Goal: Information Seeking & Learning: Learn about a topic

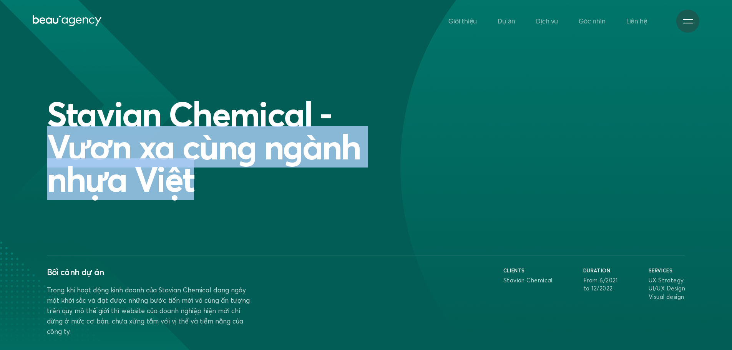
drag, startPoint x: 424, startPoint y: 106, endPoint x: 550, endPoint y: 191, distance: 151.7
click at [552, 187] on div "Stavian Chemical - Vươn xa cùng ngành nhựa Việt" at bounding box center [366, 147] width 646 height 98
click at [527, 191] on div "Stavian Chemical - Vươn xa cùng ngành nhựa Việt" at bounding box center [366, 147] width 646 height 98
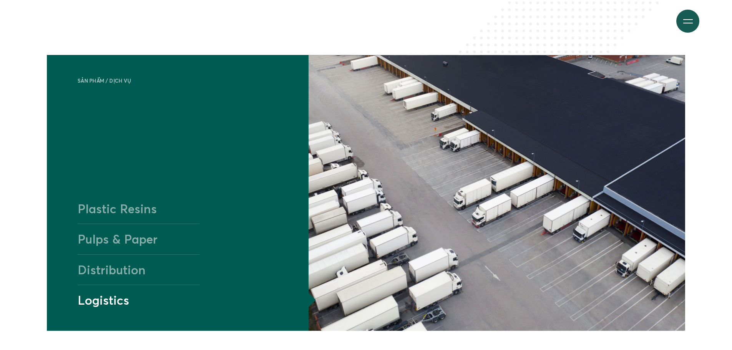
scroll to position [768, 0]
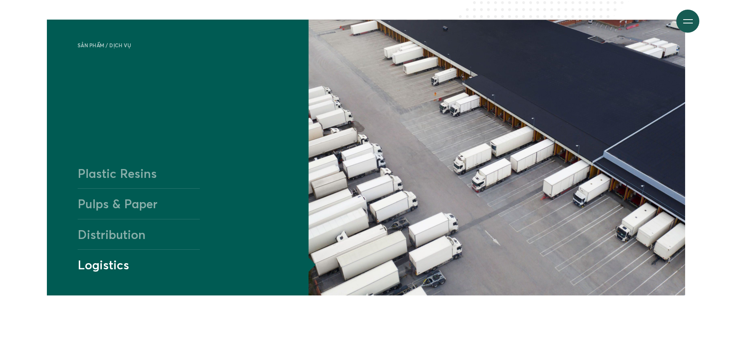
click at [135, 165] on h4 "Plastic Resins" at bounding box center [139, 173] width 123 height 30
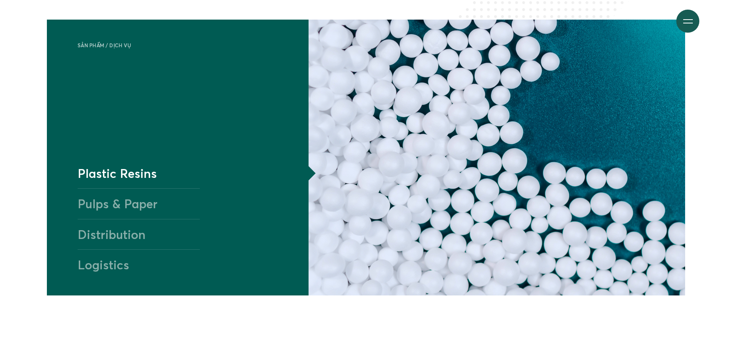
click at [128, 200] on h4 "Pulps & Paper" at bounding box center [139, 203] width 123 height 30
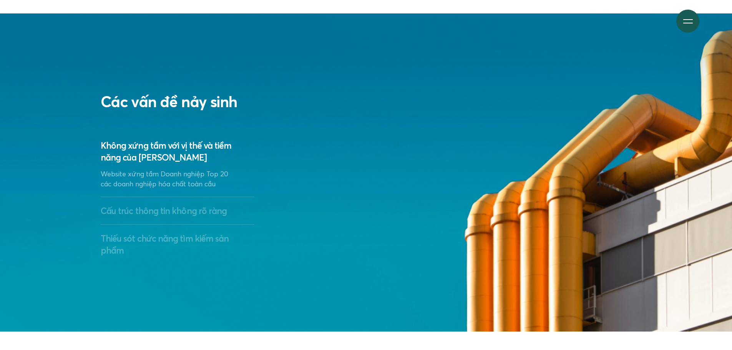
scroll to position [1498, 0]
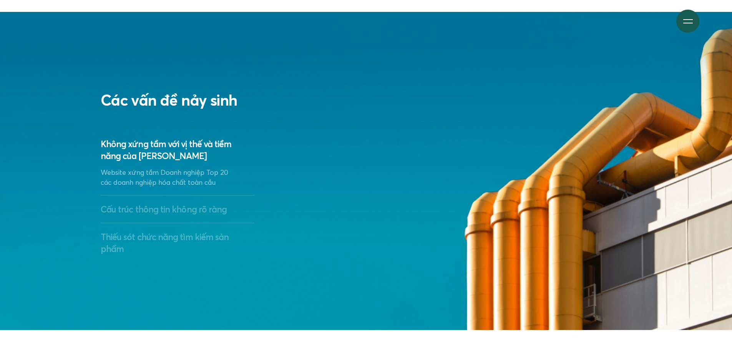
click at [169, 181] on p "Website xứng tầm Doanh nghiệp Top 20 các doanh nghiệp hóa chất toàn cầu" at bounding box center [170, 177] width 138 height 20
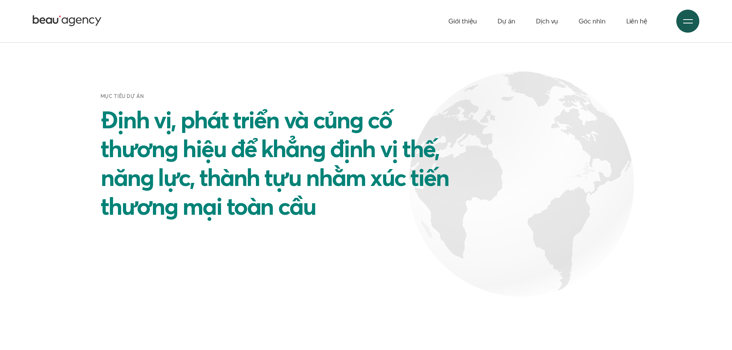
scroll to position [1882, 0]
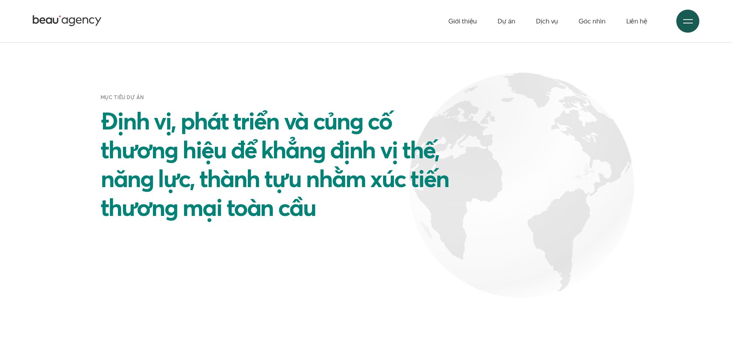
drag, startPoint x: 554, startPoint y: 210, endPoint x: 717, endPoint y: 219, distance: 163.5
click at [717, 219] on section "Mục tiêu dự án Định vị, phát triển và củng cố thương hiệu để khẳng định vị thế,…" at bounding box center [366, 151] width 732 height 411
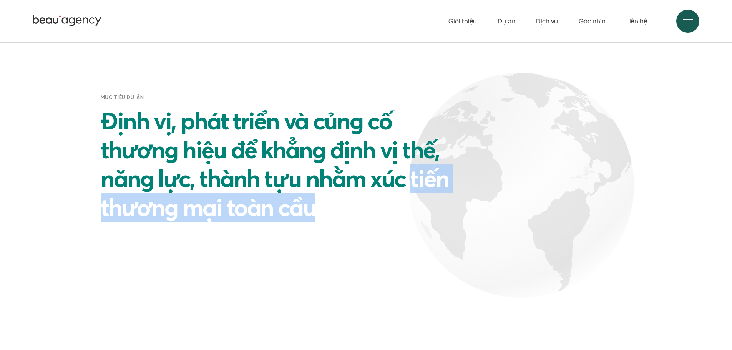
drag, startPoint x: 588, startPoint y: 197, endPoint x: 411, endPoint y: 185, distance: 177.9
click at [411, 185] on div "Mục tiêu dự án Định vị, phát triển và củng cố thương hiệu để khẳng định vị thế,…" at bounding box center [366, 158] width 646 height 128
click at [584, 198] on div "Mục tiêu dự án Định vị, phát triển và củng cố thương hiệu để khẳng định vị thế,…" at bounding box center [366, 158] width 646 height 128
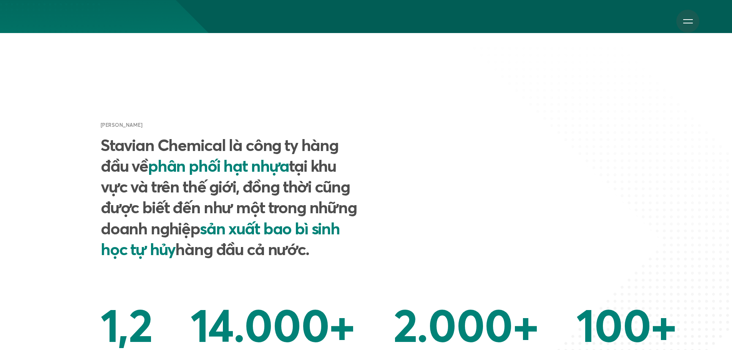
scroll to position [346, 0]
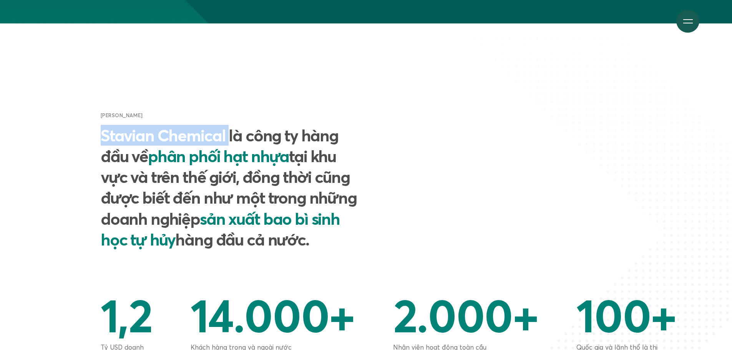
drag, startPoint x: 185, startPoint y: 139, endPoint x: 227, endPoint y: 136, distance: 42.4
click at [227, 136] on div "Giới thiệu chung Stavian Chemical là công ty hàng đầu về phân phối hạt nhựa tại…" at bounding box center [231, 202] width 269 height 180
copy h2 "Stavian Chemical"
click at [532, 91] on img at bounding box center [593, 232] width 278 height 420
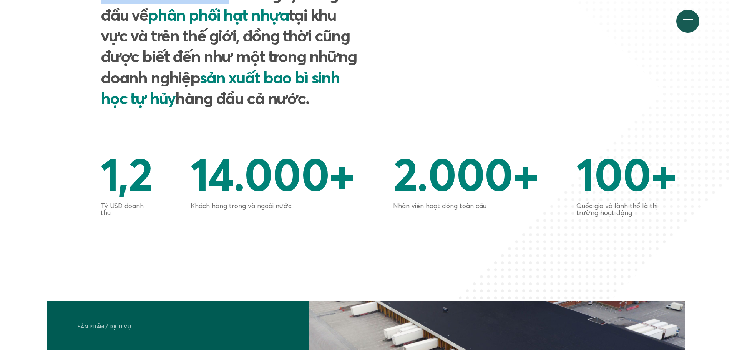
scroll to position [499, 0]
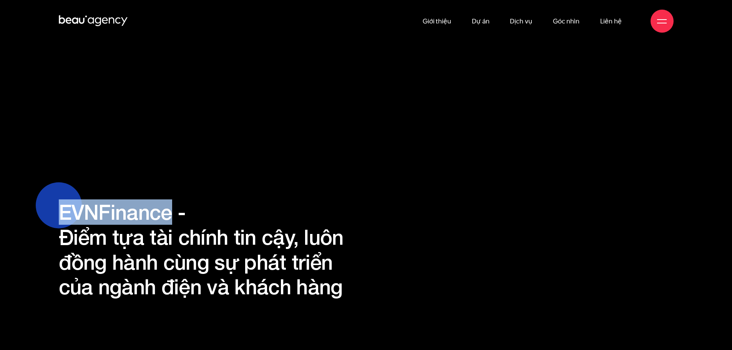
copy h1 "EVNFinance"
drag, startPoint x: 65, startPoint y: 211, endPoint x: 167, endPoint y: 212, distance: 103.0
click at [167, 212] on h1 "EVNFinance - Điểm tựa tài chính tin cậy, luôn đồng hành cùng sự phát triển của …" at bounding box center [208, 249] width 298 height 99
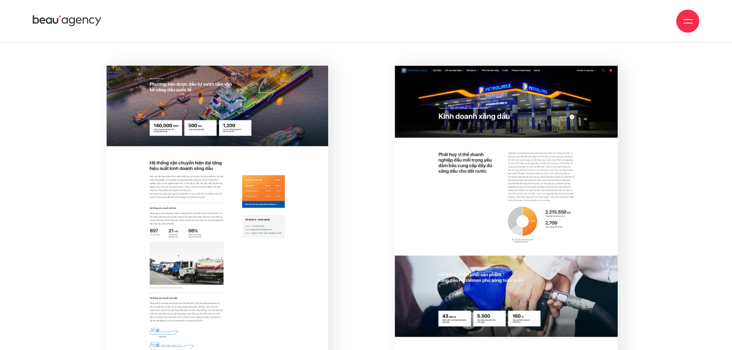
scroll to position [6453, 0]
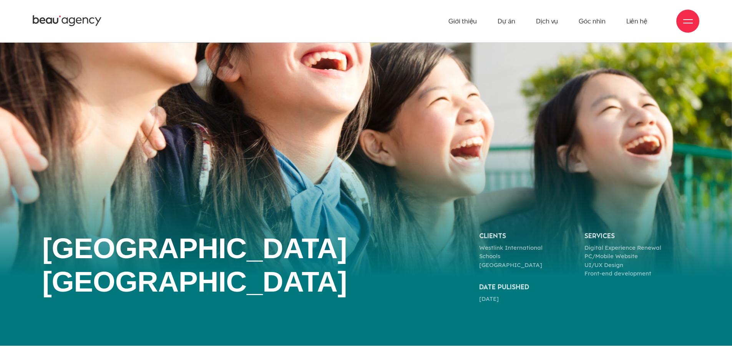
scroll to position [77, 0]
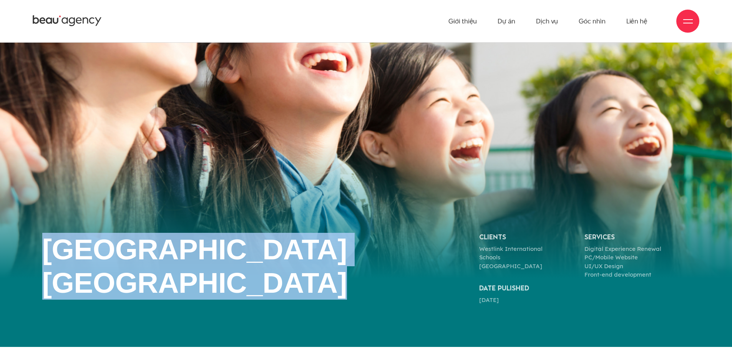
drag, startPoint x: 232, startPoint y: 288, endPoint x: 258, endPoint y: 260, distance: 38.1
click at [26, 249] on div "Westlink International School Hanoi Clients Westlink International Schools Hano…" at bounding box center [366, 269] width 732 height 72
click at [422, 278] on div "Westlink International School Hanoi Clients Westlink International Schools Hano…" at bounding box center [365, 269] width 655 height 72
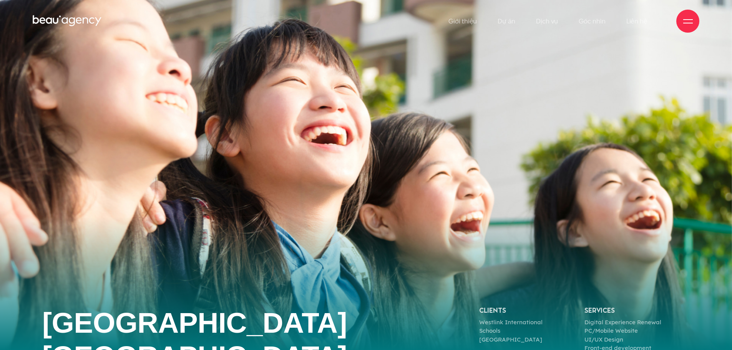
scroll to position [0, 0]
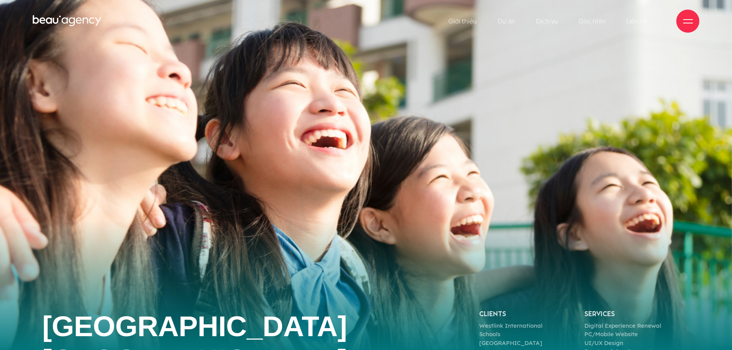
click at [447, 141] on img at bounding box center [366, 212] width 732 height 424
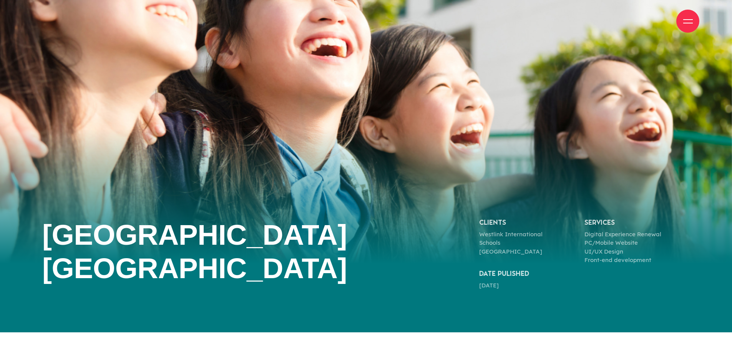
scroll to position [115, 0]
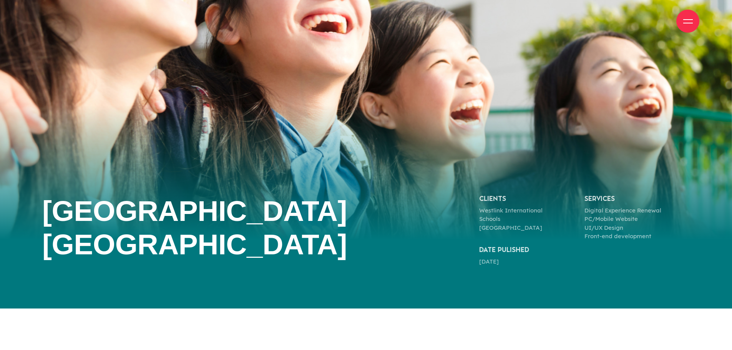
click at [483, 306] on div at bounding box center [366, 97] width 732 height 424
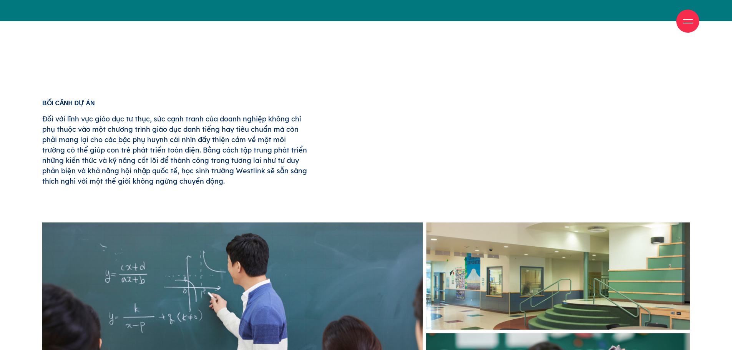
scroll to position [423, 0]
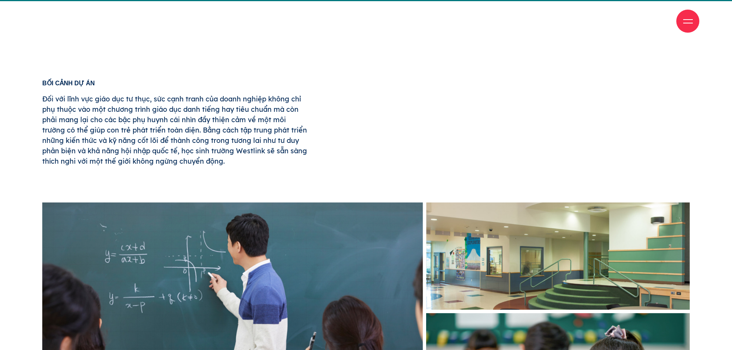
drag, startPoint x: 214, startPoint y: 158, endPoint x: 35, endPoint y: 86, distance: 192.3
click at [373, 110] on div "Bối cảnh dự án Đối với lĩnh vực giáo dục tư thục, sức cạnh tranh của doanh nghi…" at bounding box center [365, 140] width 655 height 121
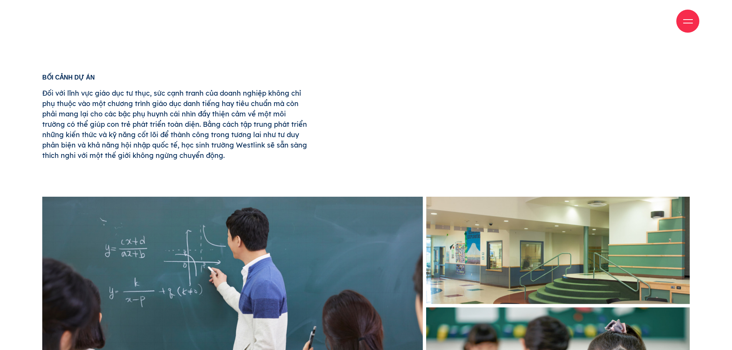
scroll to position [461, 0]
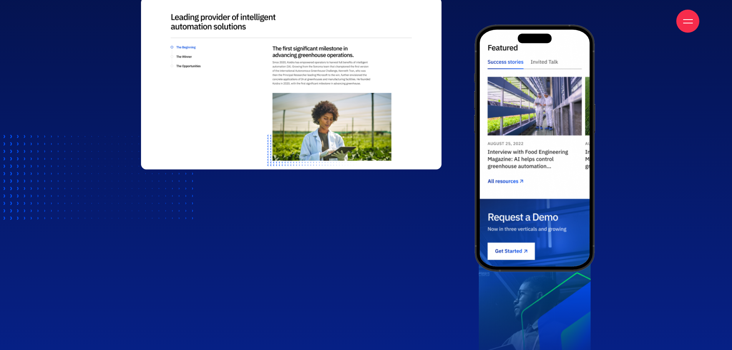
scroll to position [730, 0]
